Goal: Task Accomplishment & Management: Manage account settings

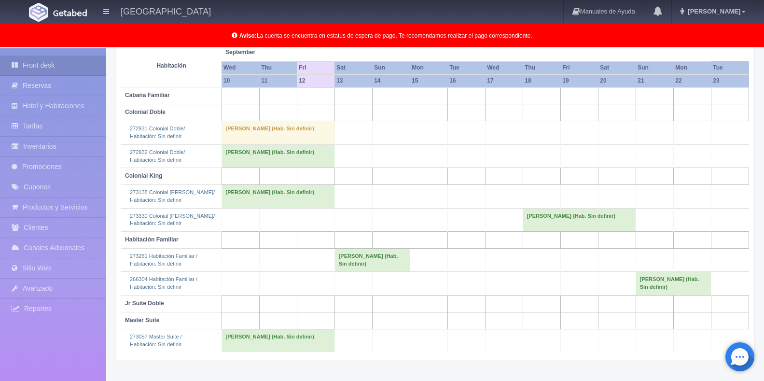
click at [369, 263] on td "[PERSON_NAME] (Hab. Sin definir)" at bounding box center [372, 260] width 75 height 23
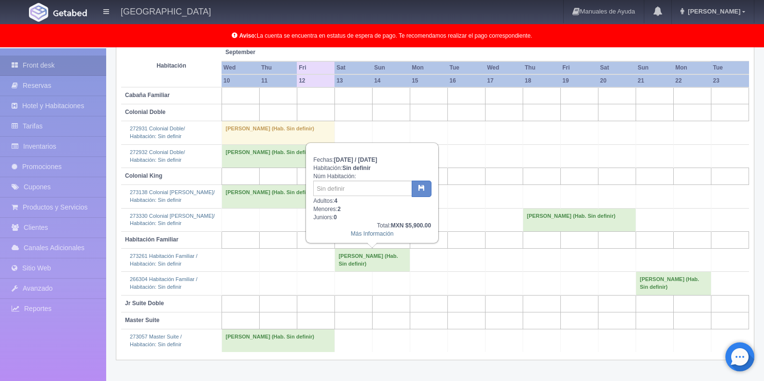
scroll to position [132, 0]
click at [358, 231] on link "Más Información" at bounding box center [372, 233] width 43 height 7
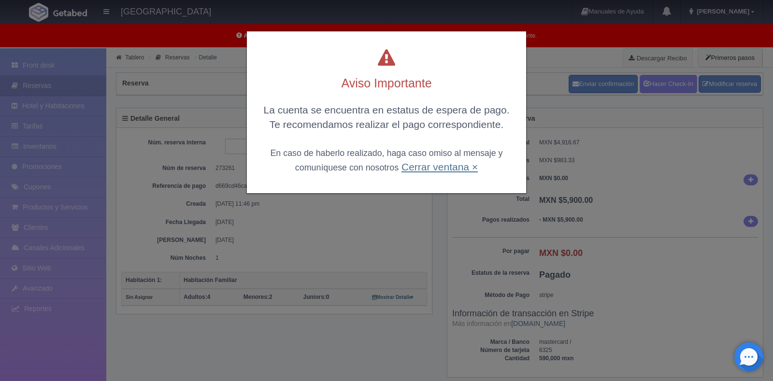
click at [423, 168] on link "Cerrar ventana ×" at bounding box center [439, 166] width 76 height 11
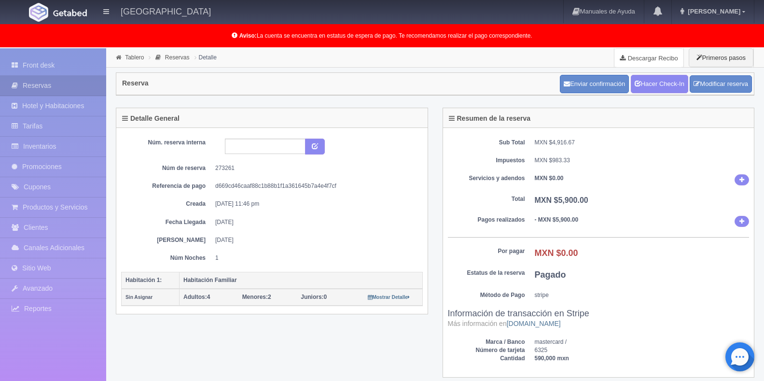
click at [643, 64] on link "Descargar Recibo" at bounding box center [649, 57] width 69 height 19
